Goal: Information Seeking & Learning: Learn about a topic

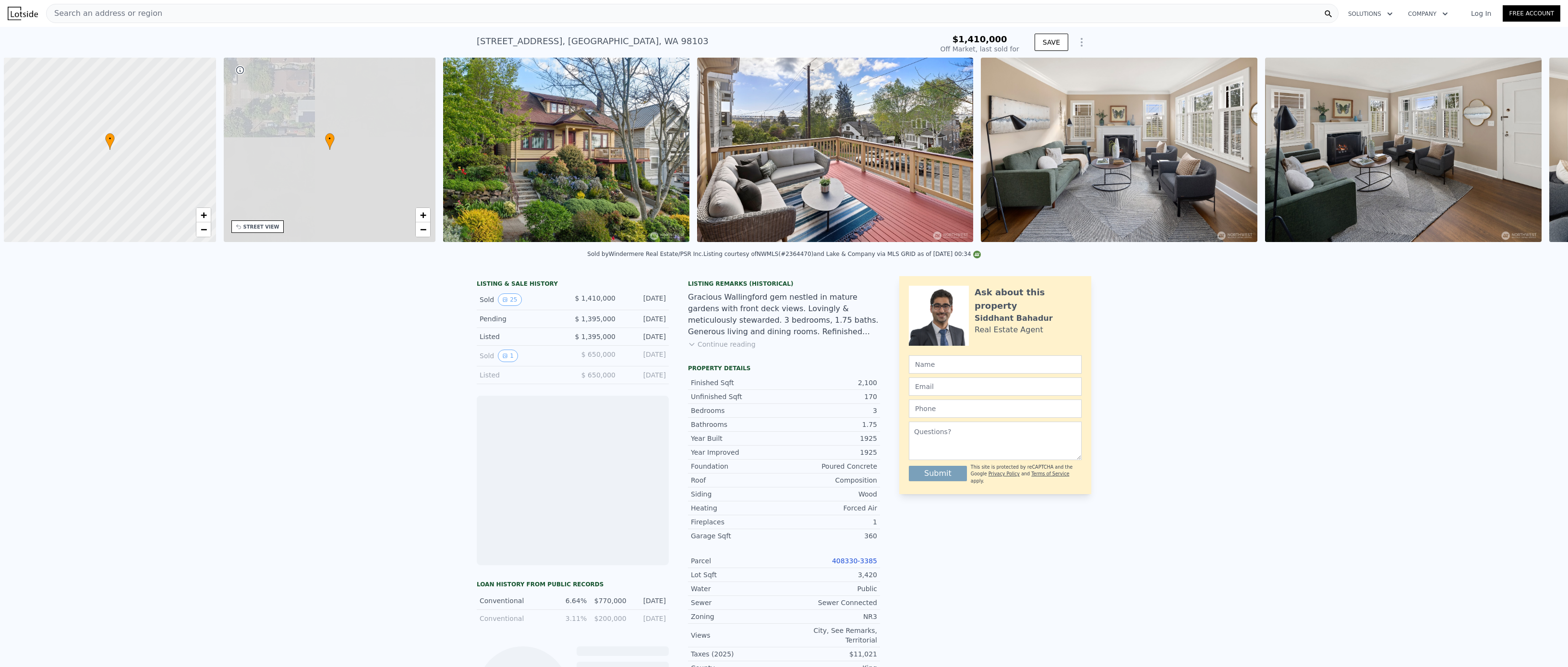
scroll to position [0, 4]
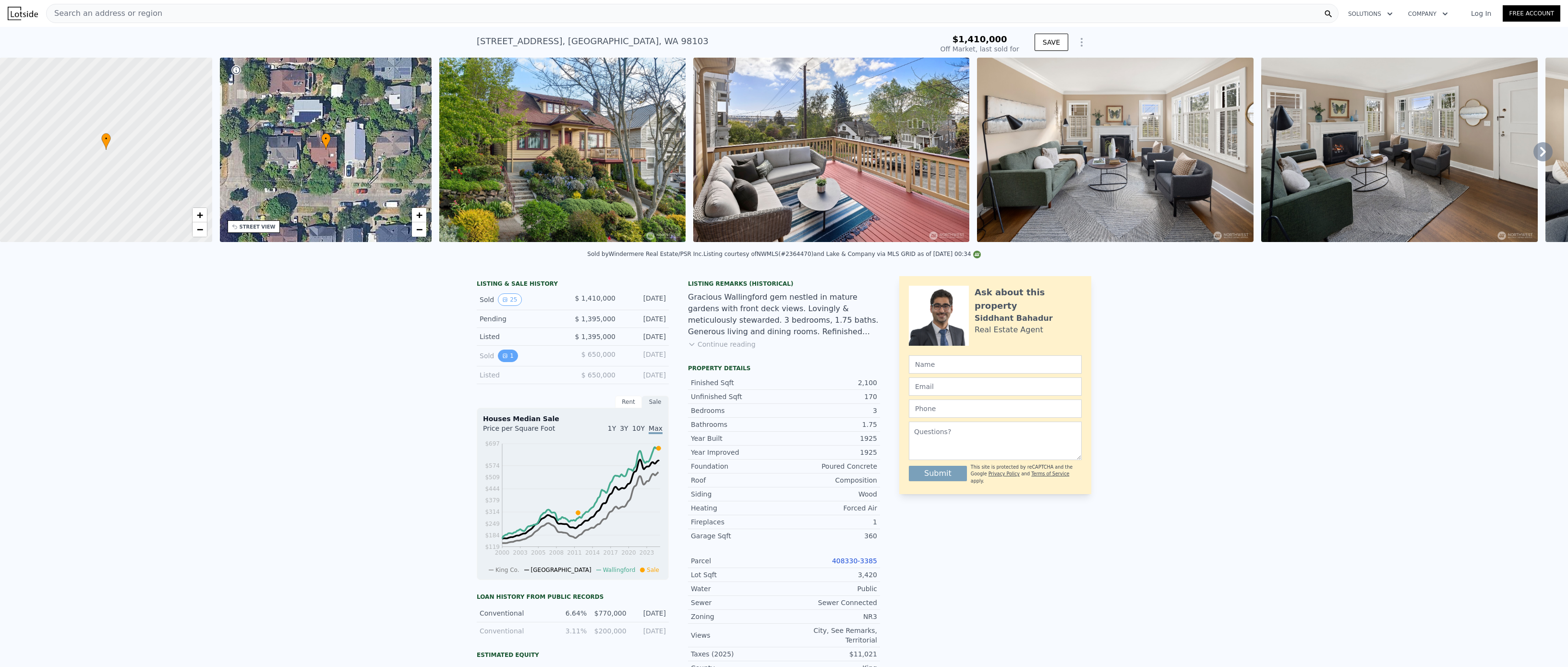
click at [506, 358] on button "1" at bounding box center [507, 356] width 20 height 12
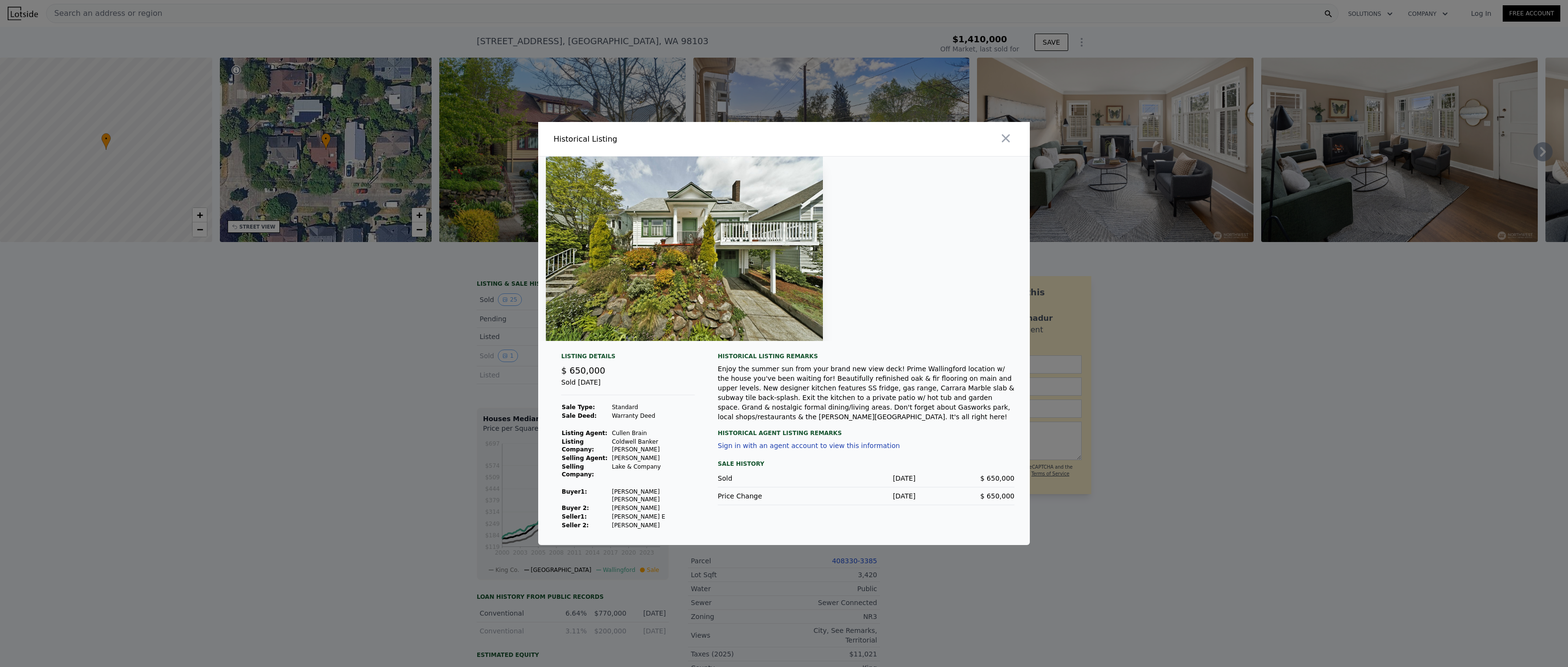
click at [839, 382] on div "Enjoy the summer sun from your brand new view deck! Prime Wallingford location …" at bounding box center [866, 393] width 296 height 57
click at [525, 410] on div at bounding box center [784, 334] width 1568 height 667
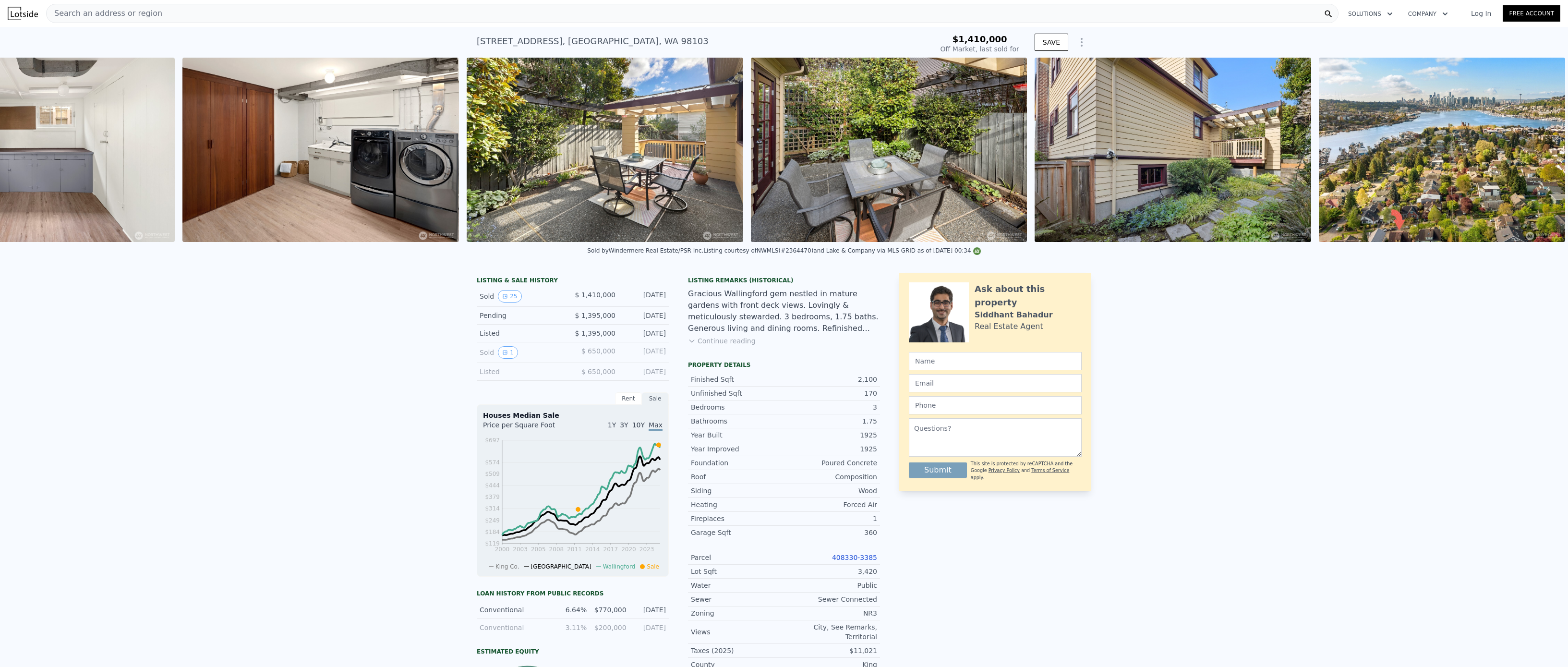
scroll to position [0, 5914]
click at [1175, 350] on div "LISTING & SALE HISTORY Sold 25 $ 1,410,000 [DATE] Pending $ 1,395,000 [DATE] Li…" at bounding box center [784, 595] width 1568 height 659
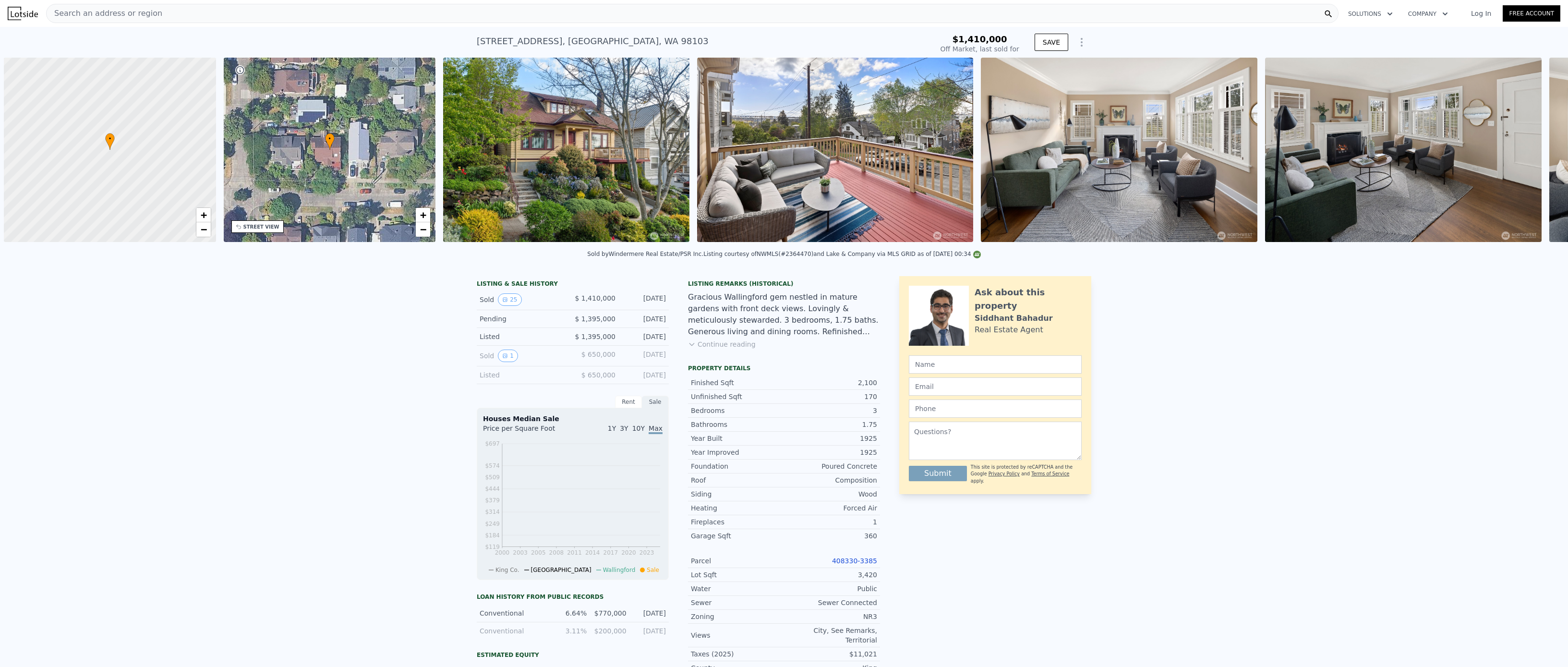
scroll to position [0, 4]
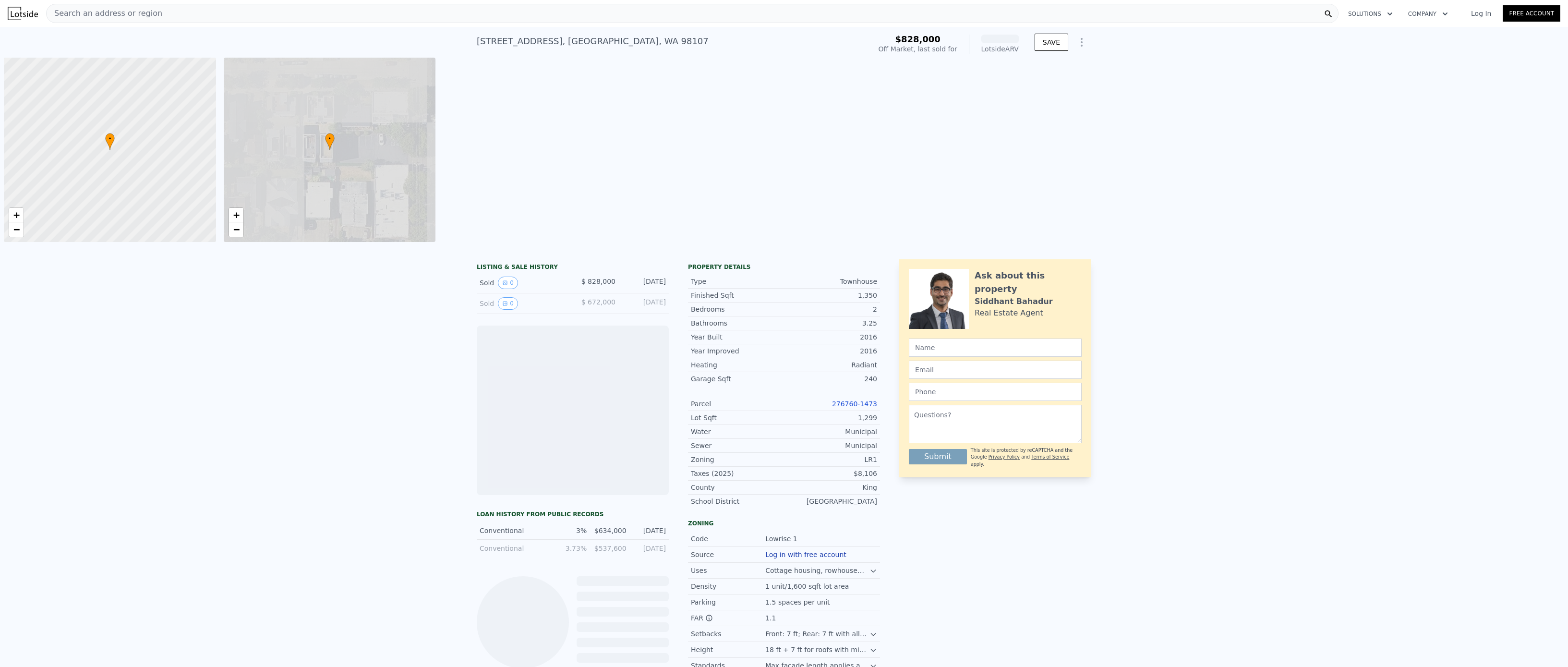
scroll to position [0, 4]
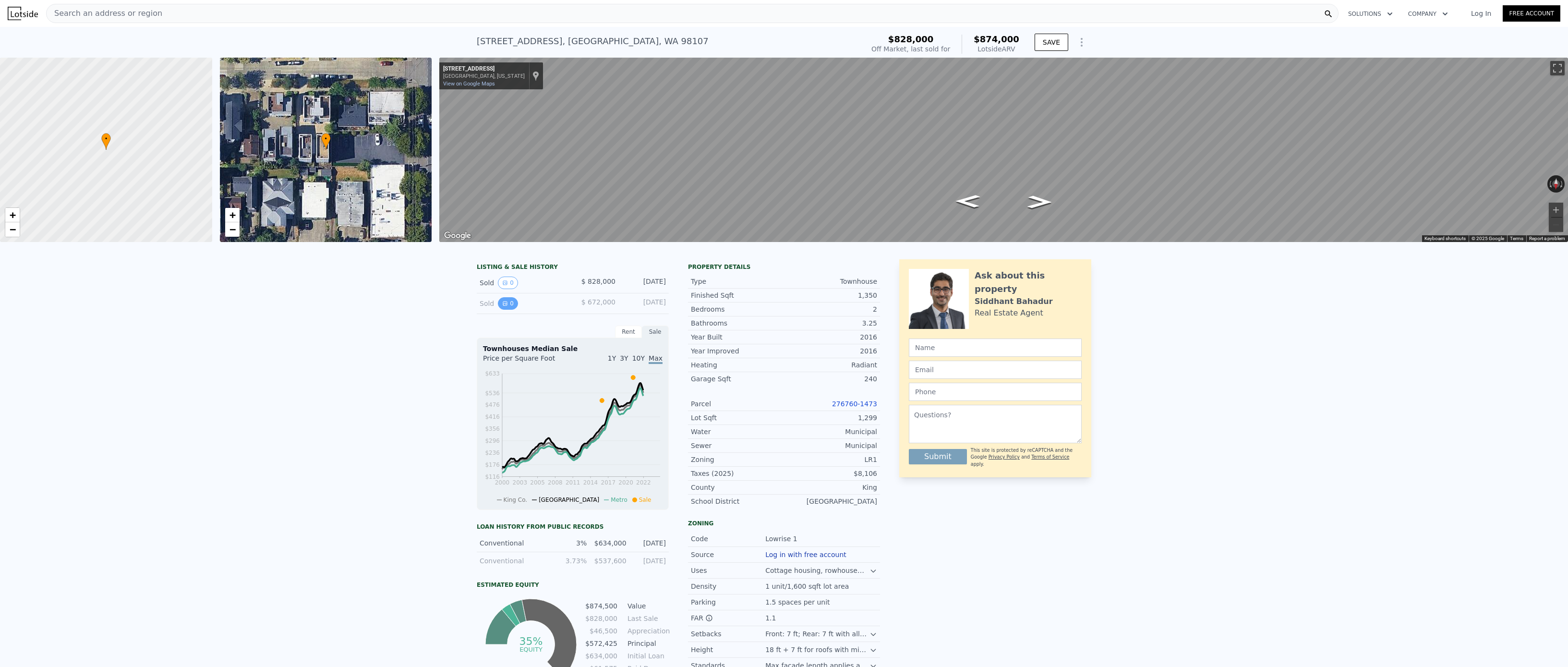
click at [505, 302] on icon "View historical data" at bounding box center [505, 303] width 6 height 6
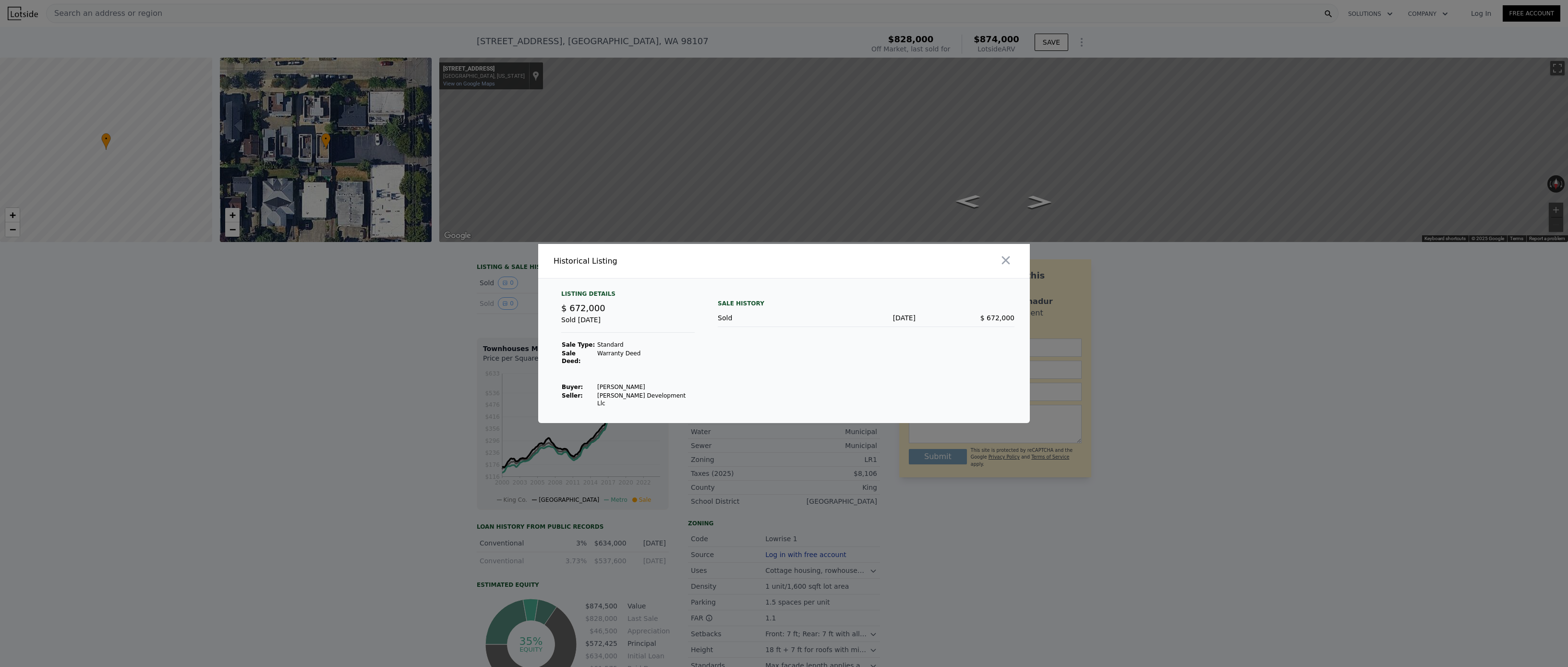
click at [471, 321] on div at bounding box center [784, 334] width 1568 height 667
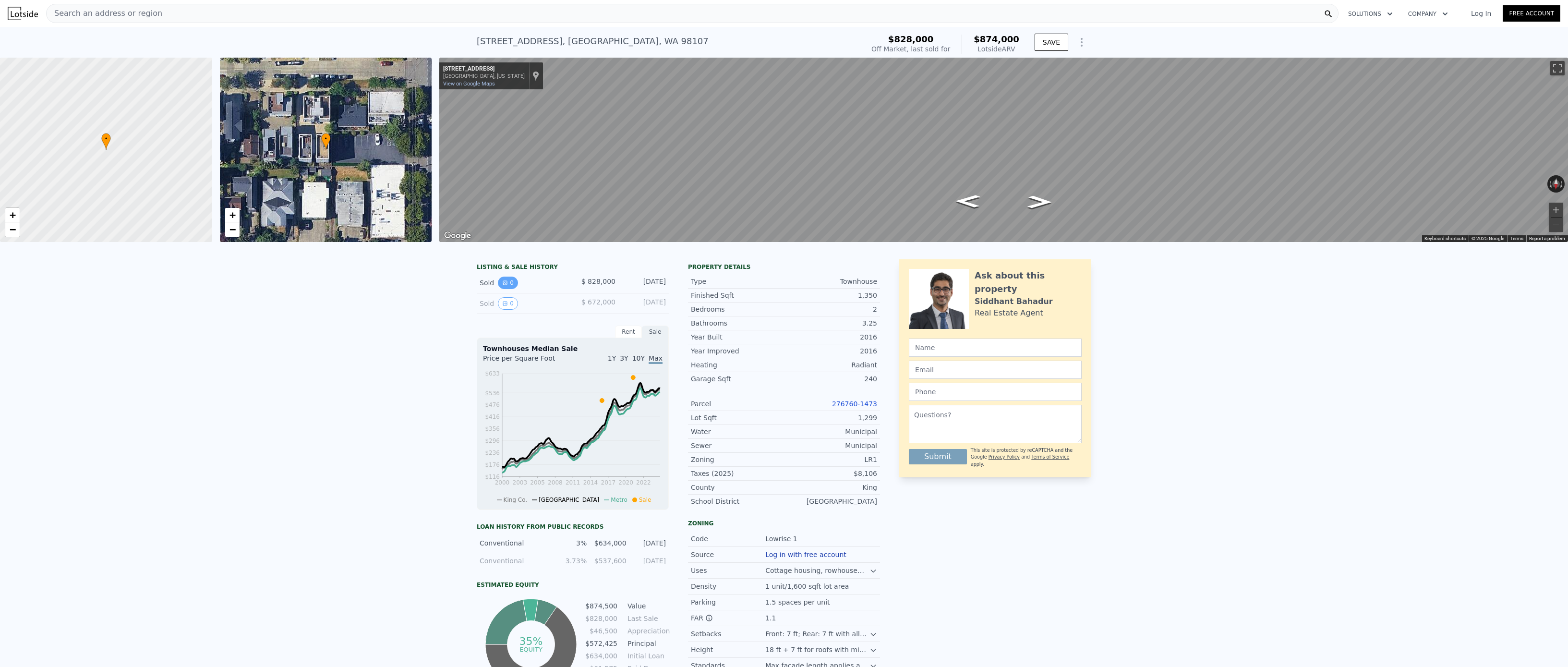
click at [504, 282] on icon "View historical data" at bounding box center [505, 283] width 6 height 6
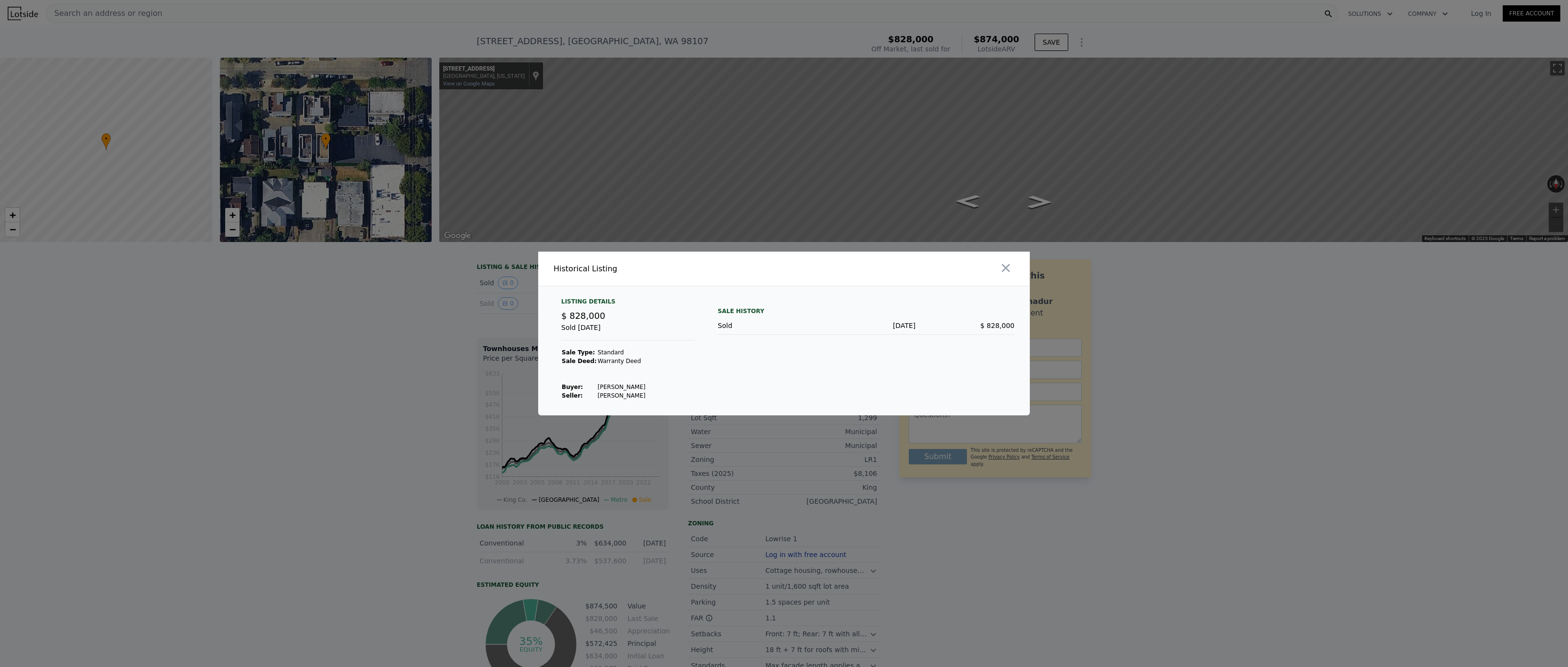
click at [614, 386] on td "Cai Pengcheng" at bounding box center [621, 386] width 49 height 8
copy td "Cai Pengcheng"
click at [419, 365] on div at bounding box center [784, 334] width 1568 height 667
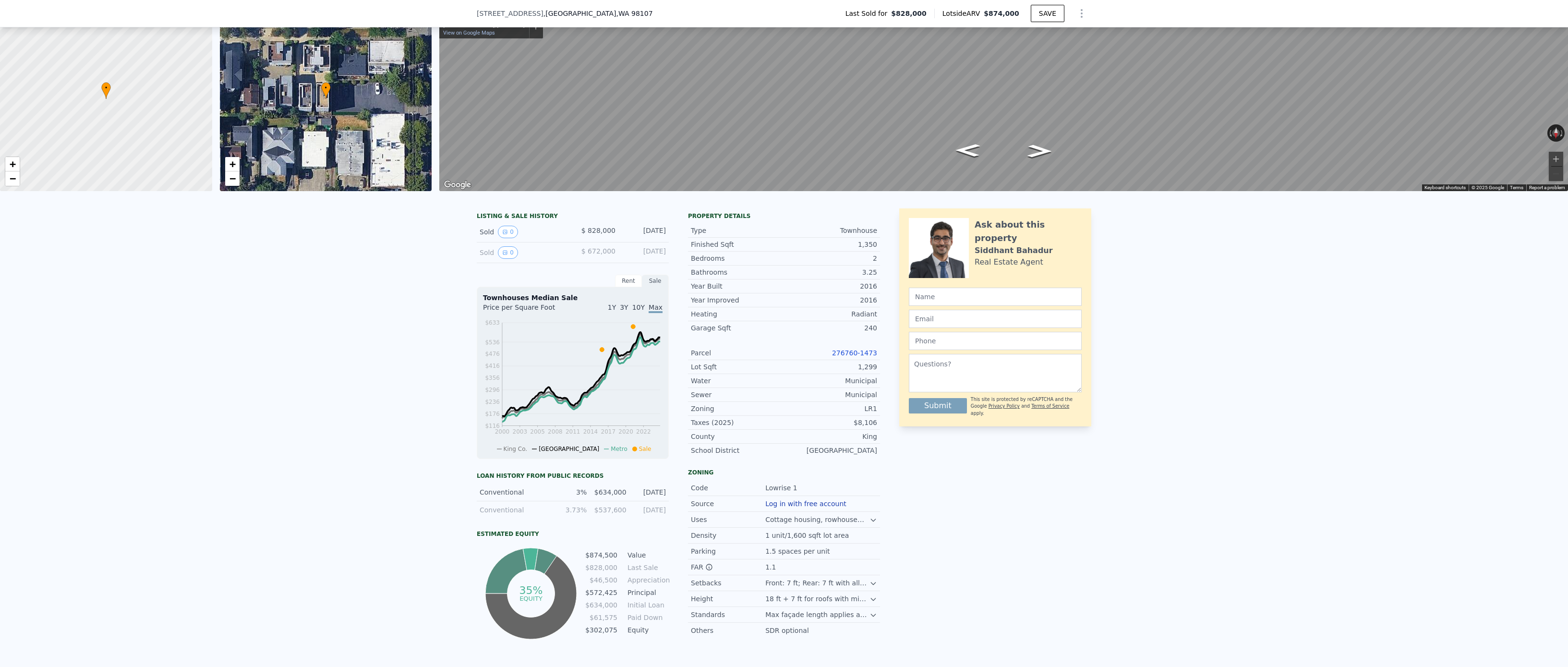
scroll to position [48, 0]
click at [499, 229] on button "0" at bounding box center [507, 231] width 20 height 12
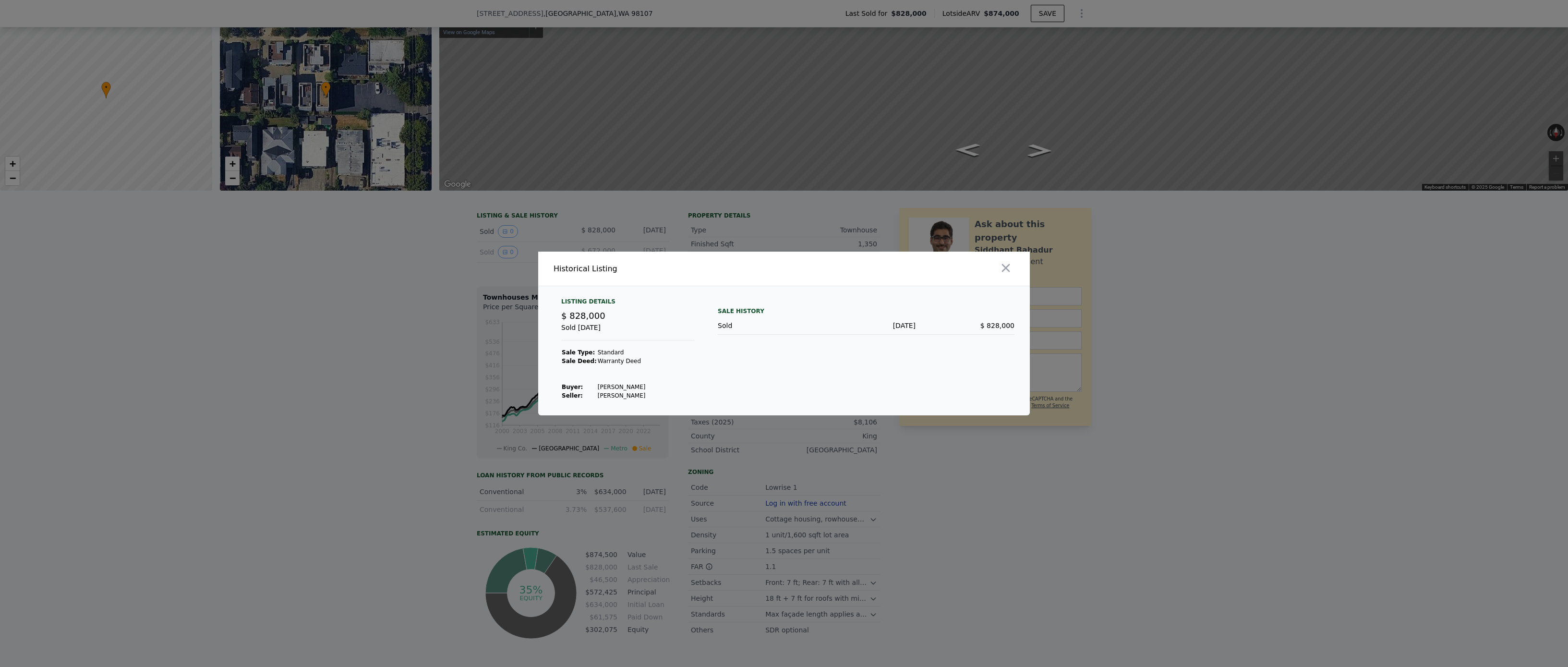
click at [455, 333] on div at bounding box center [784, 334] width 1568 height 667
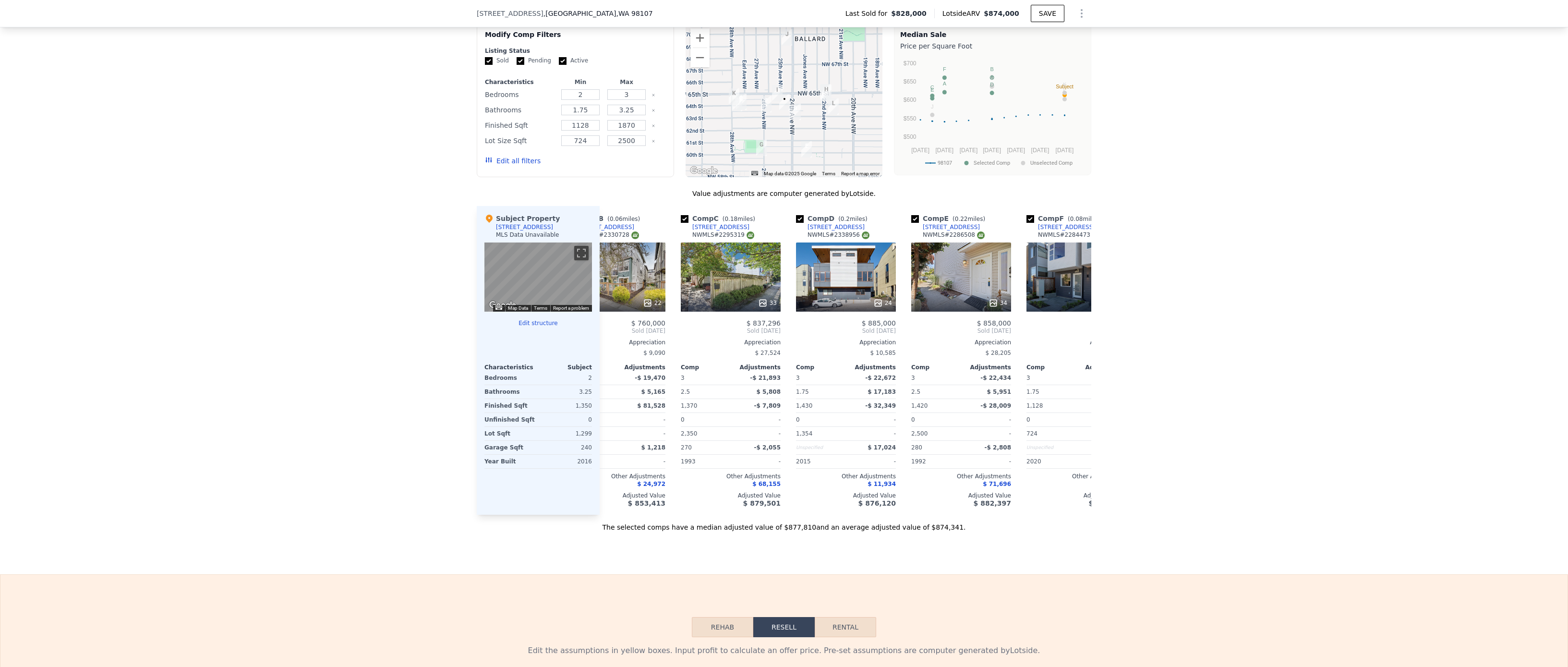
scroll to position [0, 0]
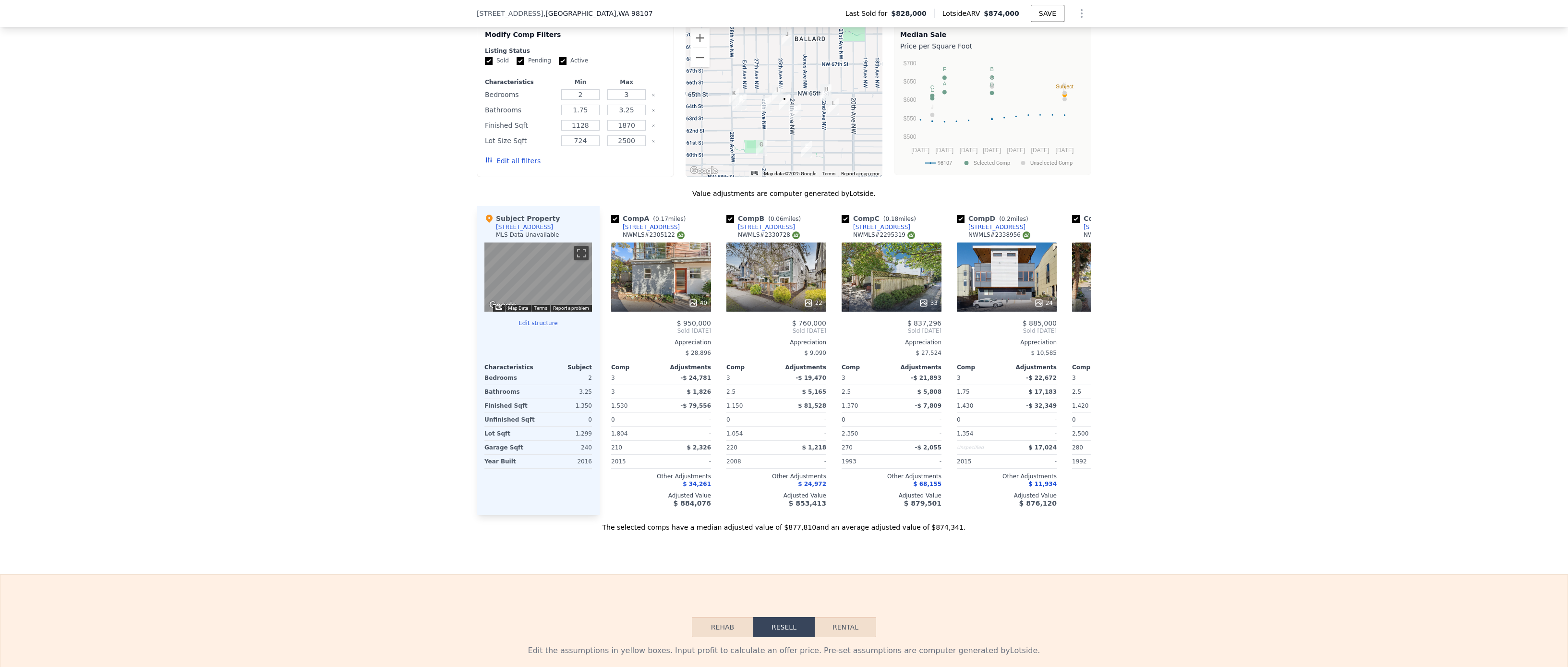
click at [828, 516] on div "The selected comps have a median adjusted value of $877,810 and an average adju…" at bounding box center [784, 523] width 614 height 18
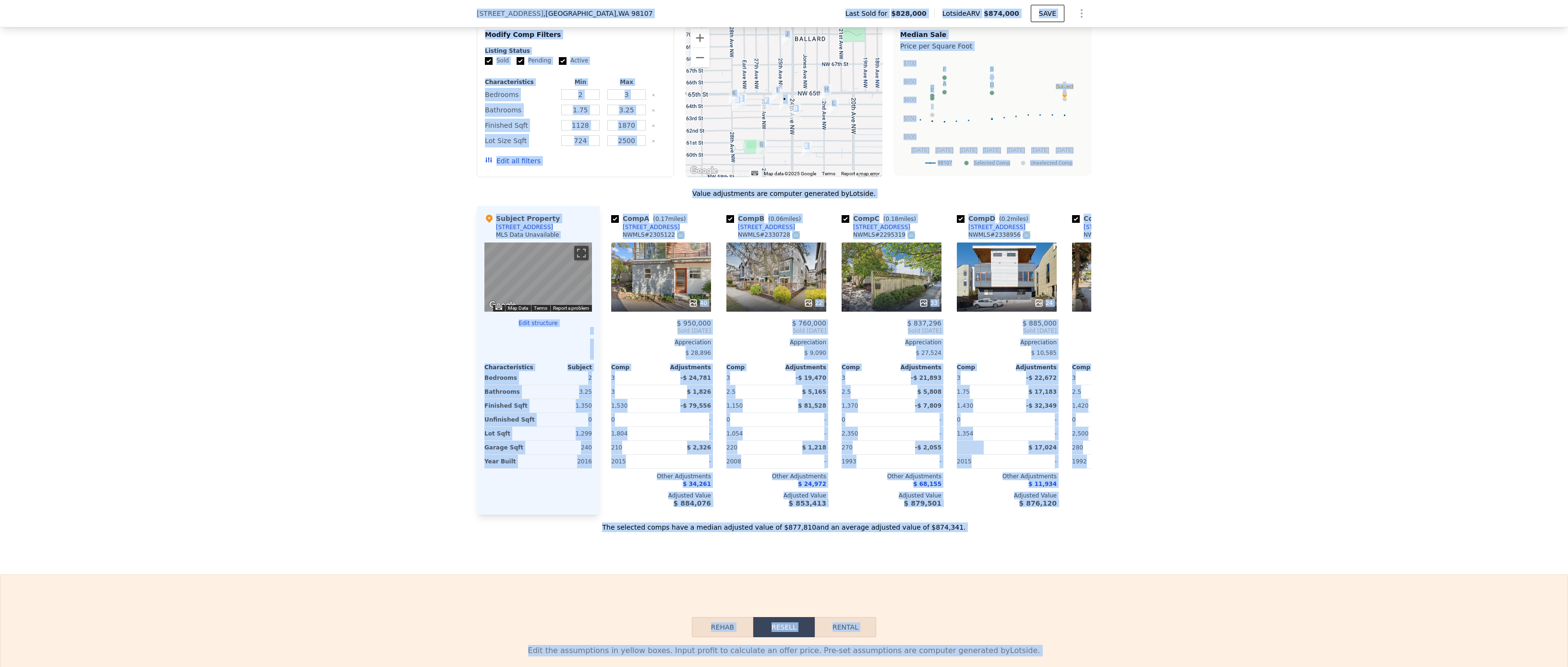
click at [828, 516] on div "The selected comps have a median adjusted value of $877,810 and an average adju…" at bounding box center [784, 523] width 614 height 18
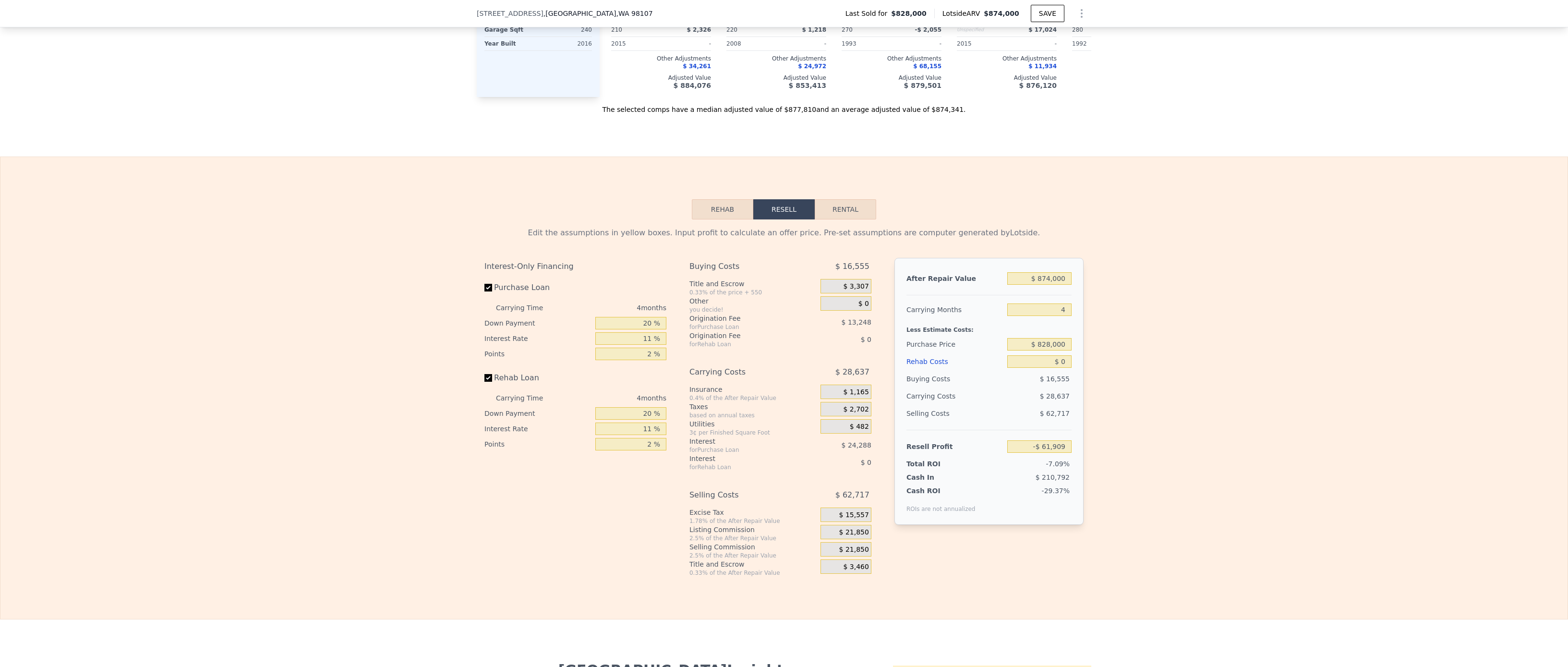
scroll to position [1286, 0]
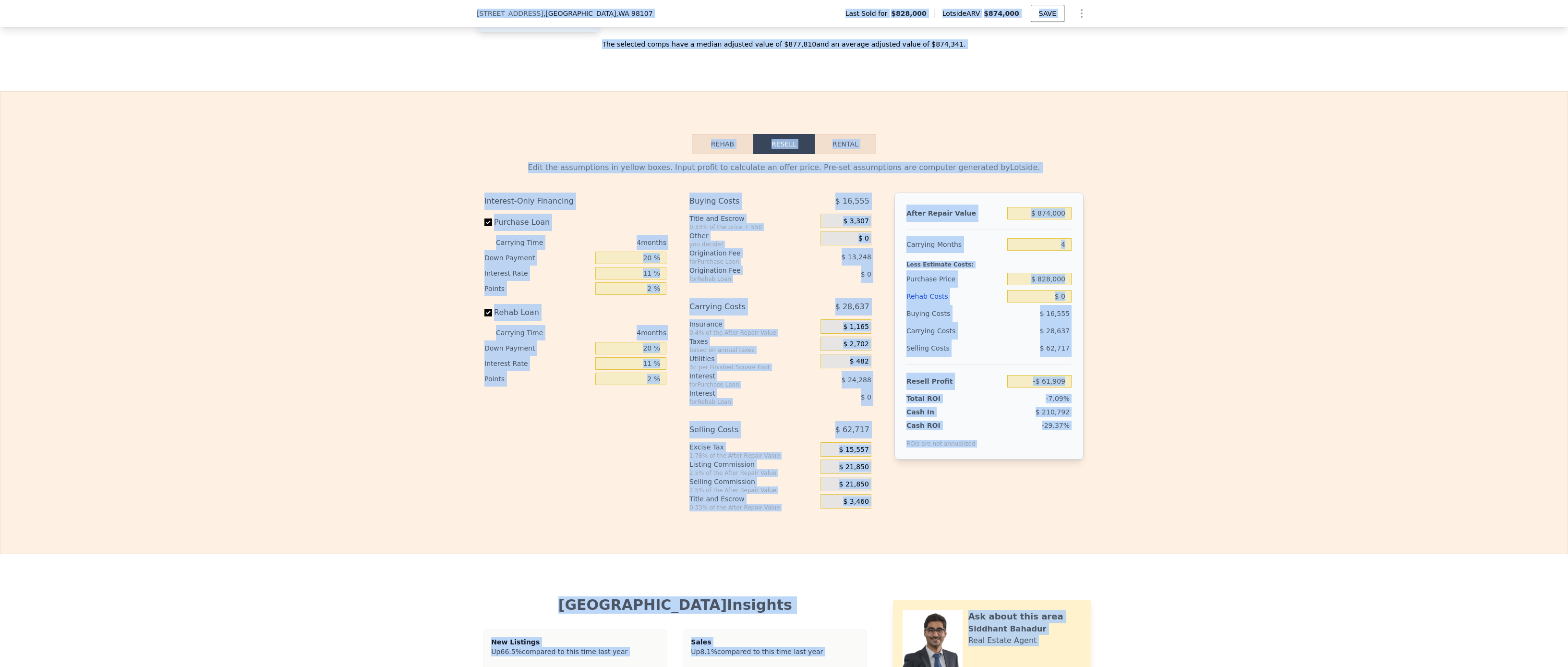
click at [617, 478] on div "Interest-Only Financing Purchase Loan Carrying Time 4 months Down Payment 20 % …" at bounding box center [579, 352] width 190 height 319
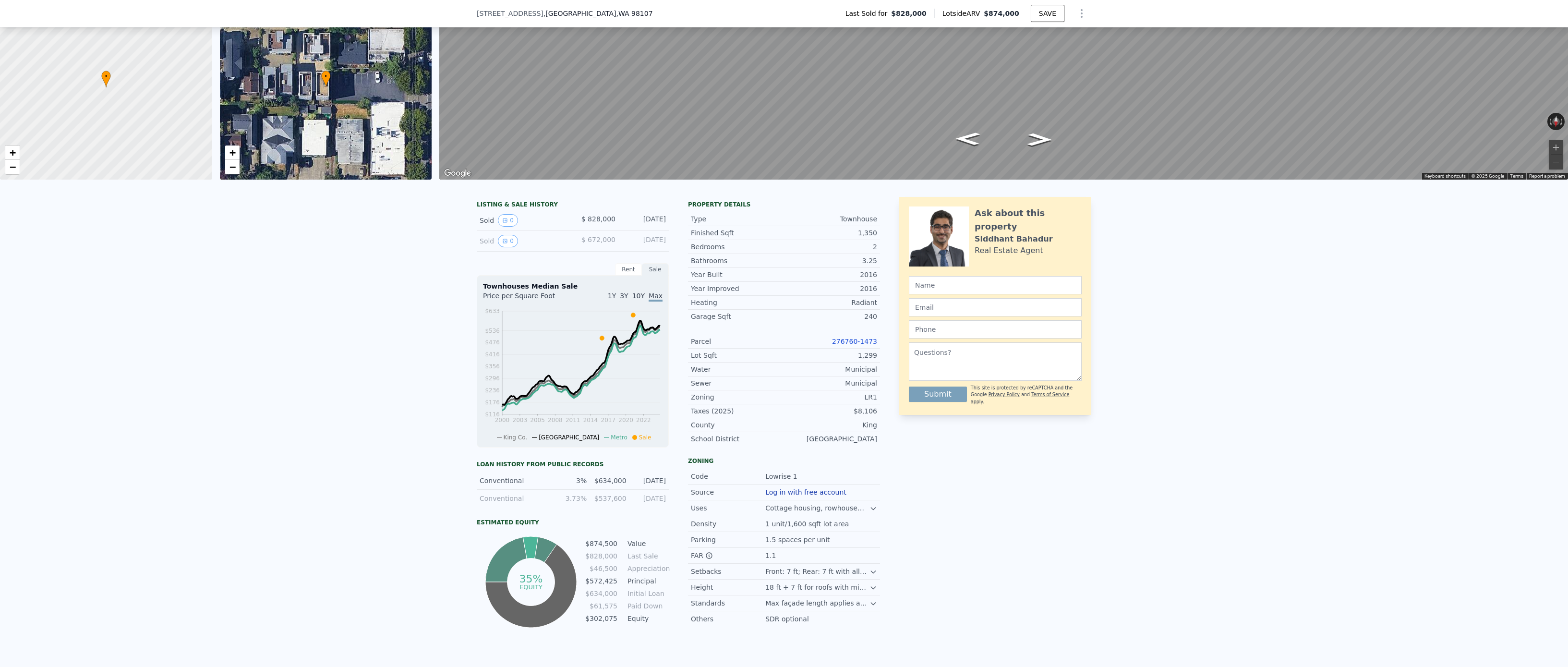
scroll to position [3, 0]
